Goal: Task Accomplishment & Management: Use online tool/utility

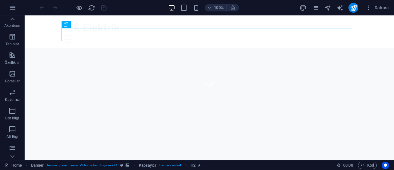
scroll to position [132, 0]
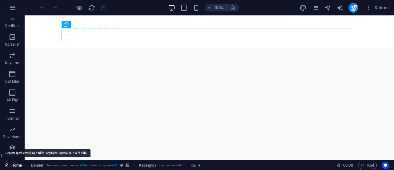
click at [10, 165] on link "Home" at bounding box center [13, 164] width 17 height 7
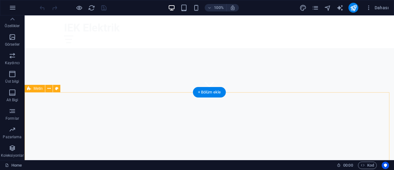
scroll to position [0, 0]
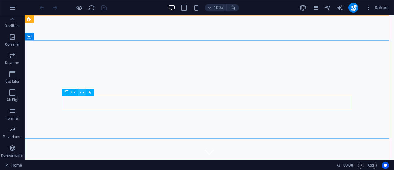
click at [82, 93] on icon at bounding box center [81, 92] width 3 height 6
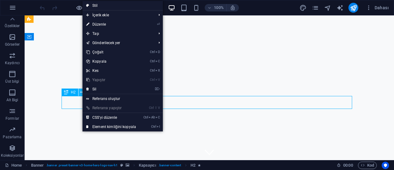
click at [82, 93] on icon at bounding box center [81, 92] width 3 height 6
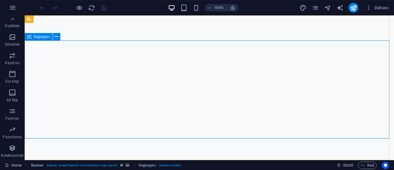
click at [44, 37] on span "Kapsayıcı" at bounding box center [42, 37] width 16 height 4
click at [59, 37] on button at bounding box center [56, 36] width 7 height 7
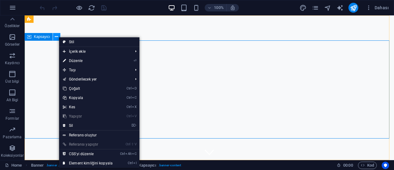
click at [59, 37] on button at bounding box center [56, 36] width 7 height 7
click at [53, 18] on icon at bounding box center [51, 19] width 3 height 6
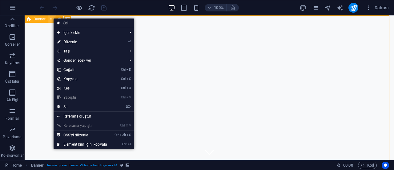
click at [53, 18] on icon at bounding box center [51, 19] width 3 height 6
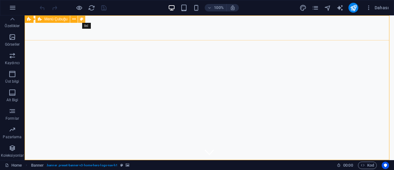
click at [82, 18] on icon at bounding box center [81, 19] width 3 height 6
select select "rem"
select select "preset-menu-v2-home-hero-logo-nav-h1-slogan-menu"
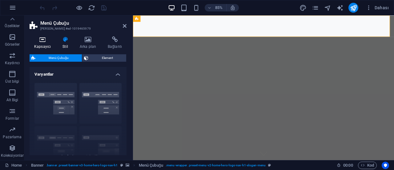
click at [46, 43] on h4 "Kapsayıcı" at bounding box center [44, 42] width 28 height 13
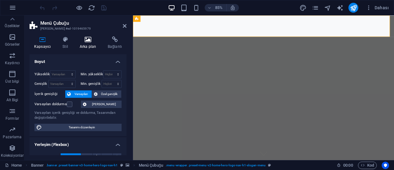
click at [91, 44] on h4 "Arka plan" at bounding box center [89, 42] width 28 height 13
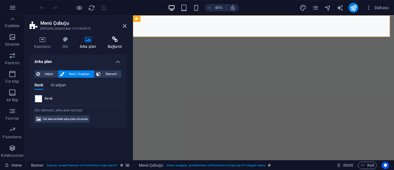
click at [118, 40] on icon at bounding box center [114, 39] width 23 height 6
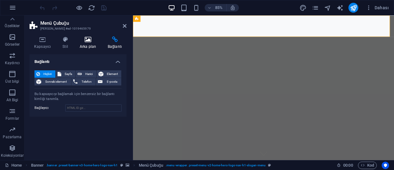
click at [86, 40] on icon at bounding box center [88, 39] width 26 height 6
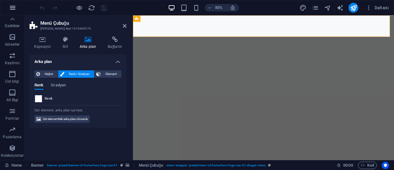
click at [14, 7] on icon "button" at bounding box center [12, 7] width 7 height 7
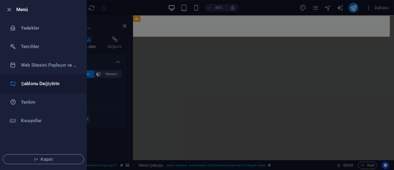
click at [37, 82] on h6 "Şablonu Değiştirin" at bounding box center [49, 83] width 57 height 7
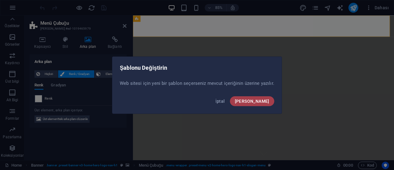
click at [259, 99] on span "Onayla" at bounding box center [252, 101] width 35 height 5
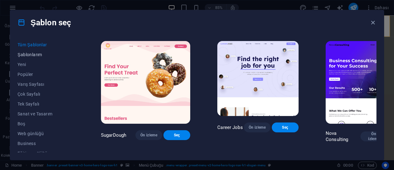
click at [35, 54] on span "Şablonlarım" at bounding box center [46, 54] width 56 height 5
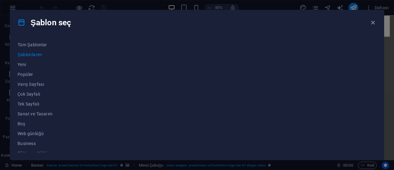
click at [35, 55] on span "Şablonlarım" at bounding box center [46, 54] width 56 height 5
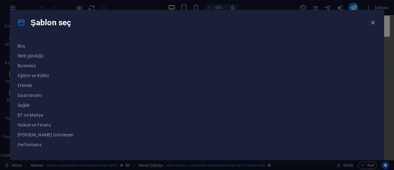
scroll to position [134, 0]
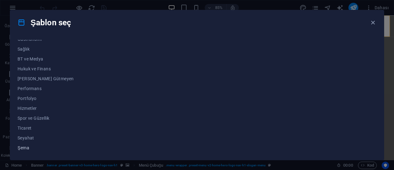
click at [22, 146] on span "Şema" at bounding box center [46, 147] width 56 height 5
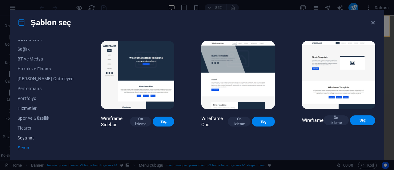
click at [25, 138] on span "Seyahat" at bounding box center [46, 137] width 56 height 5
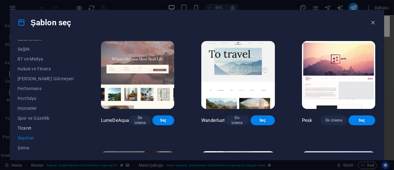
click at [29, 128] on span "Ticaret" at bounding box center [46, 127] width 56 height 5
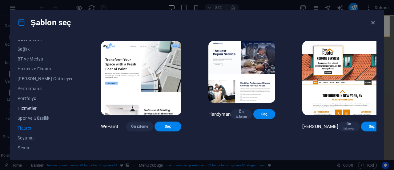
click at [32, 109] on span "Hizmetler" at bounding box center [46, 108] width 56 height 5
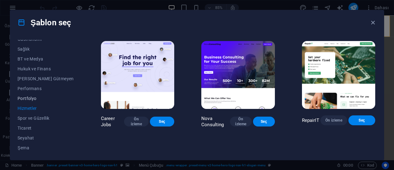
click at [33, 100] on span "Portfolyo" at bounding box center [46, 98] width 56 height 5
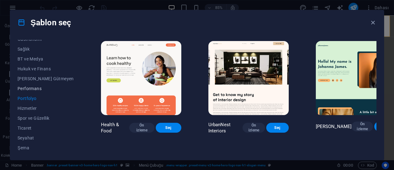
click at [37, 83] on button "Performans" at bounding box center [46, 88] width 56 height 10
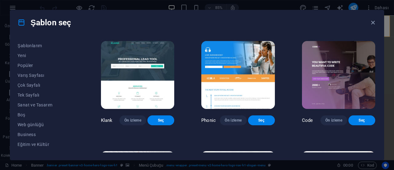
scroll to position [0, 0]
click at [38, 55] on span "Şablonlarım" at bounding box center [46, 54] width 56 height 5
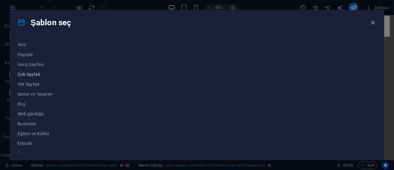
scroll to position [20, 0]
click at [30, 85] on span "Tek Sayfalı" at bounding box center [46, 83] width 56 height 5
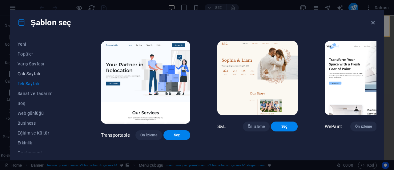
click at [35, 74] on span "Çok Sayfalı" at bounding box center [46, 73] width 56 height 5
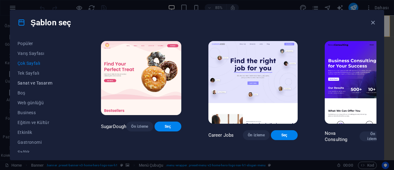
scroll to position [35, 0]
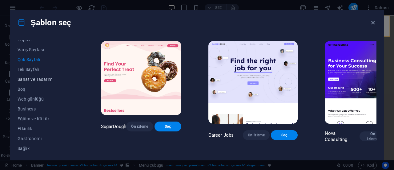
click at [39, 81] on span "Sanat ve Tasarım" at bounding box center [46, 79] width 56 height 5
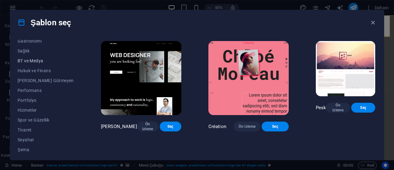
scroll to position [134, 0]
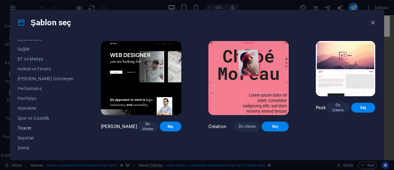
click at [22, 128] on span "Ticaret" at bounding box center [46, 127] width 56 height 5
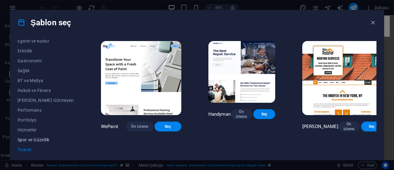
scroll to position [112, 0]
click at [31, 80] on span "BT ve Medya" at bounding box center [46, 81] width 56 height 5
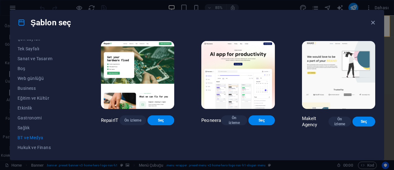
scroll to position [55, 0]
click at [30, 86] on span "Business" at bounding box center [46, 88] width 56 height 5
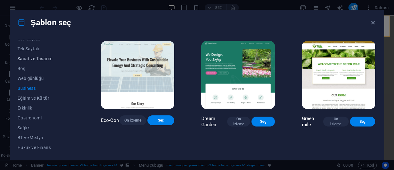
click at [45, 60] on span "Sanat ve Tasarım" at bounding box center [46, 58] width 56 height 5
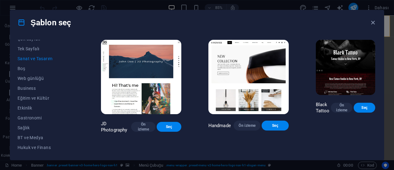
scroll to position [115, 0]
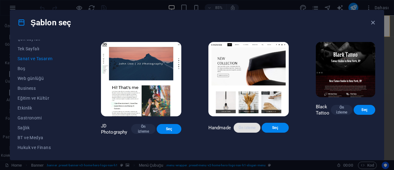
click at [239, 125] on span "Ön izleme" at bounding box center [247, 127] width 17 height 5
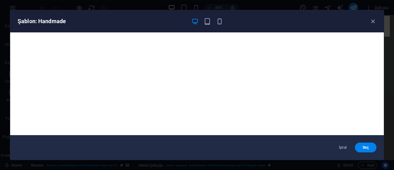
scroll to position [1, 0]
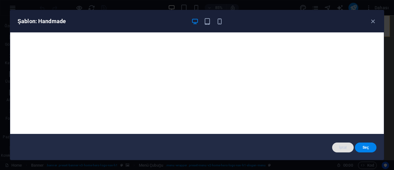
click at [340, 145] on span "İptal" at bounding box center [343, 147] width 12 height 5
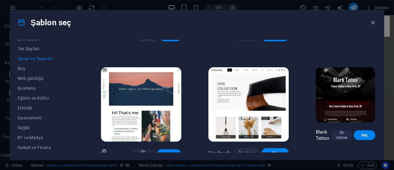
scroll to position [113, 0]
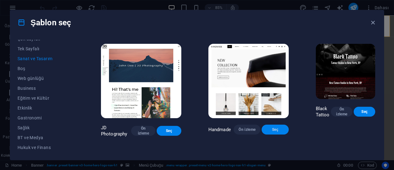
click at [267, 127] on span "Seç" at bounding box center [275, 129] width 17 height 5
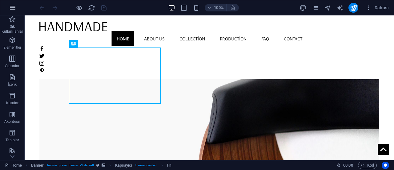
click at [12, 7] on icon "button" at bounding box center [12, 7] width 7 height 7
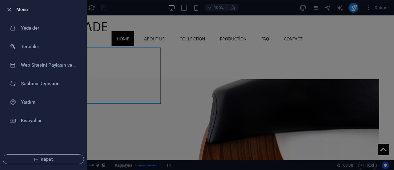
click at [12, 7] on icon "button" at bounding box center [9, 9] width 7 height 7
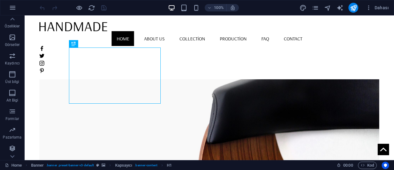
scroll to position [132, 0]
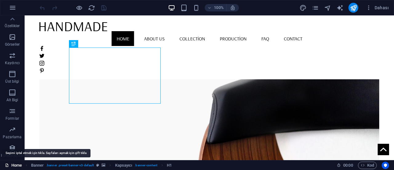
click at [18, 165] on link "Home" at bounding box center [13, 164] width 17 height 7
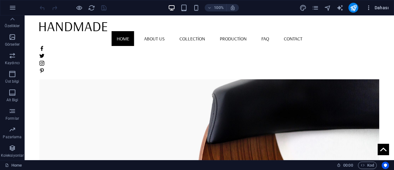
click at [369, 9] on icon "button" at bounding box center [369, 8] width 6 height 6
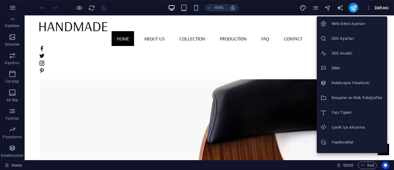
click at [315, 6] on div at bounding box center [197, 85] width 394 height 170
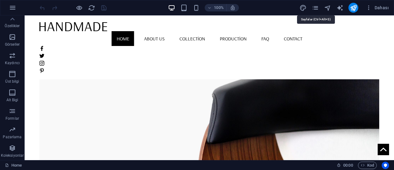
click at [315, 6] on icon "pages" at bounding box center [315, 7] width 7 height 7
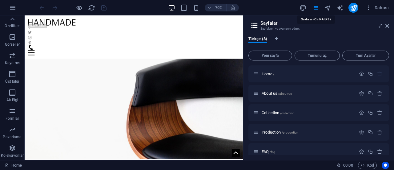
click at [315, 6] on icon "pages" at bounding box center [315, 7] width 7 height 7
click at [12, 10] on icon "button" at bounding box center [12, 7] width 7 height 7
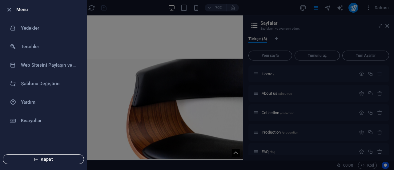
click at [47, 157] on span "Kapat" at bounding box center [43, 159] width 71 height 5
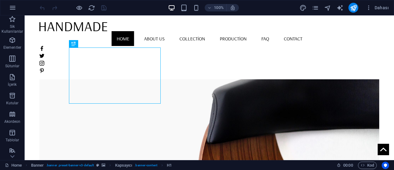
click at [43, 7] on div at bounding box center [73, 8] width 69 height 10
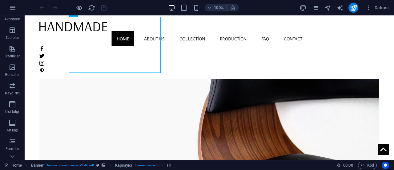
scroll to position [132, 0]
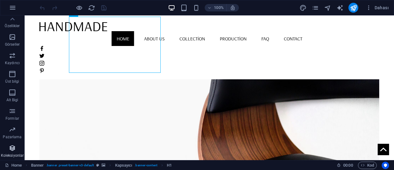
click at [15, 146] on icon "button" at bounding box center [12, 147] width 7 height 7
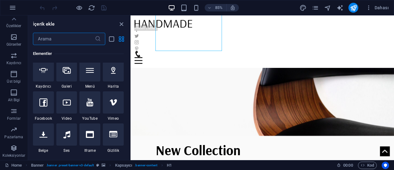
scroll to position [0, 0]
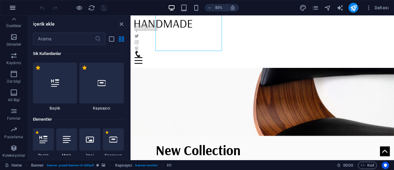
click at [12, 5] on icon "button" at bounding box center [12, 7] width 7 height 7
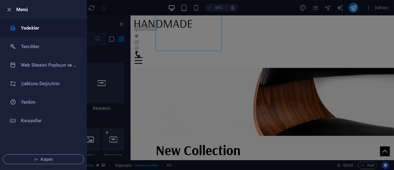
click at [33, 30] on h6 "Yedekler" at bounding box center [49, 27] width 57 height 7
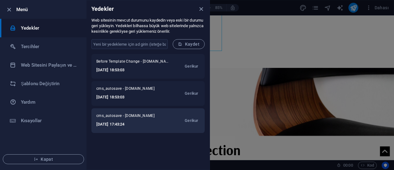
click at [129, 120] on h6 "2025-10-06 17:43:24" at bounding box center [129, 123] width 67 height 7
click at [193, 121] on span "Gerikur" at bounding box center [192, 120] width 14 height 7
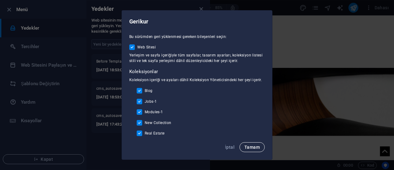
click at [253, 149] on span "Tamam" at bounding box center [252, 146] width 15 height 5
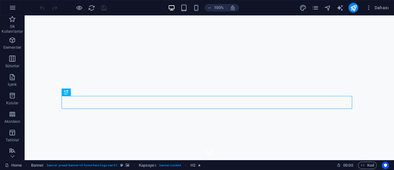
drag, startPoint x: 78, startPoint y: 36, endPoint x: 136, endPoint y: 35, distance: 58.2
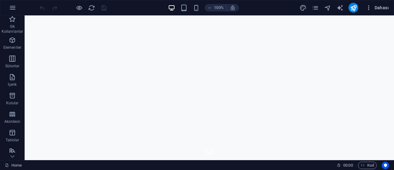
click at [376, 8] on span "Dahası" at bounding box center [377, 8] width 23 height 6
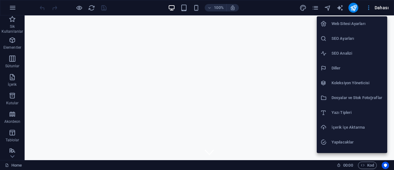
click at [376, 8] on div at bounding box center [197, 85] width 394 height 170
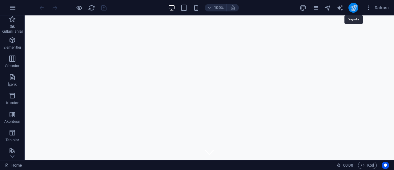
click at [352, 7] on icon "publish" at bounding box center [353, 7] width 7 height 7
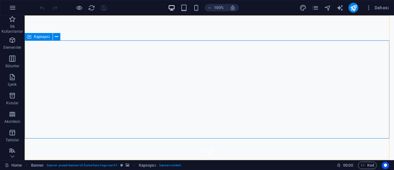
click at [29, 36] on icon at bounding box center [29, 36] width 4 height 7
drag, startPoint x: 29, startPoint y: 36, endPoint x: 47, endPoint y: 39, distance: 17.8
click at [47, 39] on div "Kapsayıcı" at bounding box center [39, 36] width 28 height 7
click at [57, 36] on icon at bounding box center [56, 37] width 3 height 6
click at [209, 17] on div "+" at bounding box center [209, 19] width 12 height 6
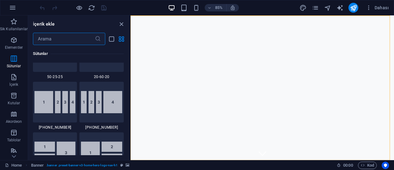
scroll to position [696, 0]
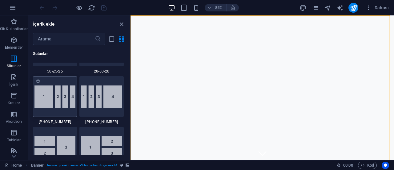
click at [35, 94] on img at bounding box center [55, 96] width 41 height 22
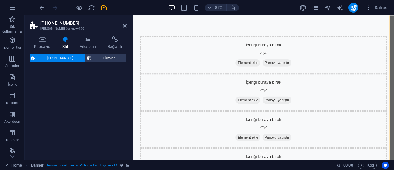
select select "%"
select select "rem"
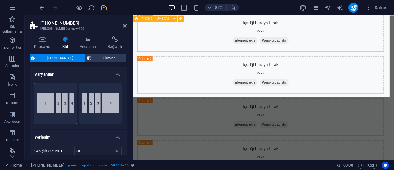
scroll to position [0, 0]
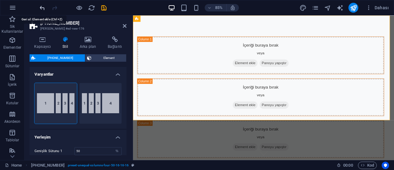
click at [40, 6] on icon "undo" at bounding box center [42, 7] width 7 height 7
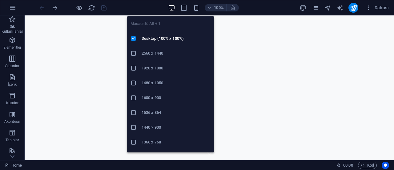
click at [171, 7] on icon "button" at bounding box center [171, 7] width 7 height 7
click at [160, 67] on h6 "1920 x 1080" at bounding box center [176, 67] width 69 height 7
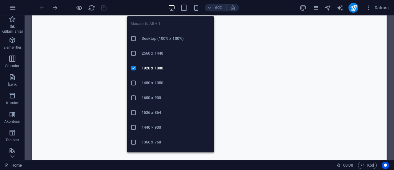
click at [174, 7] on icon "button" at bounding box center [171, 7] width 7 height 7
click at [162, 96] on h6 "1600 x 900" at bounding box center [176, 97] width 69 height 7
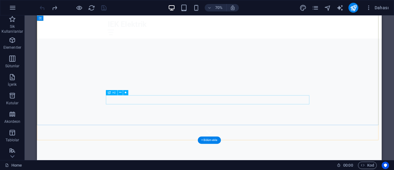
scroll to position [33, 0]
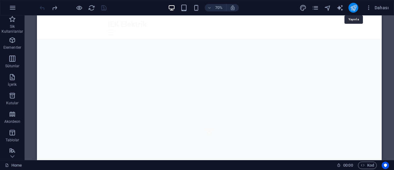
click at [355, 5] on icon "publish" at bounding box center [353, 7] width 7 height 7
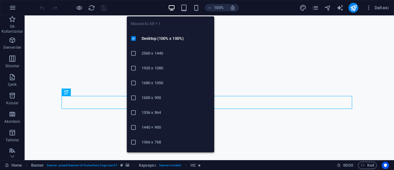
click at [171, 7] on icon "button" at bounding box center [171, 7] width 7 height 7
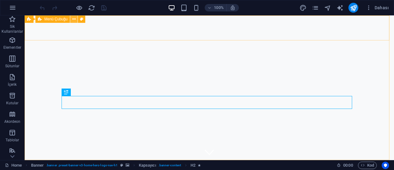
click at [73, 19] on icon at bounding box center [73, 19] width 3 height 6
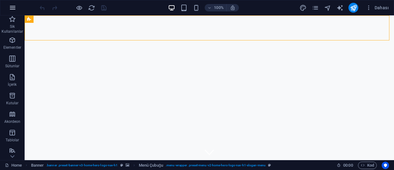
click at [12, 7] on icon "button" at bounding box center [12, 7] width 7 height 7
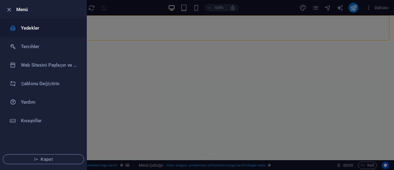
click at [38, 26] on h6 "Yedekler" at bounding box center [49, 27] width 57 height 7
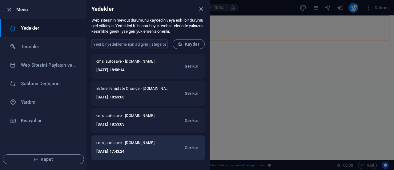
click at [166, 151] on div "cms_autosave - [DOMAIN_NAME] [DATE] 17:43:24 Gerikur" at bounding box center [147, 147] width 113 height 25
click at [159, 141] on span "cms_autosave - [DOMAIN_NAME]" at bounding box center [129, 143] width 67 height 7
click at [190, 147] on span "Gerikur" at bounding box center [192, 147] width 14 height 7
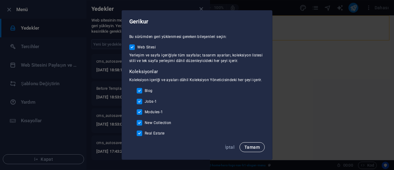
click at [251, 147] on span "Tamam" at bounding box center [252, 146] width 15 height 5
checkbox input "false"
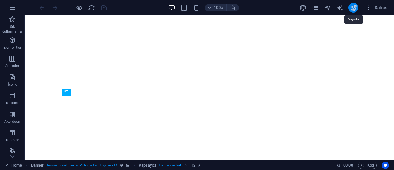
click at [352, 9] on icon "publish" at bounding box center [353, 7] width 7 height 7
